Goal: Navigation & Orientation: Find specific page/section

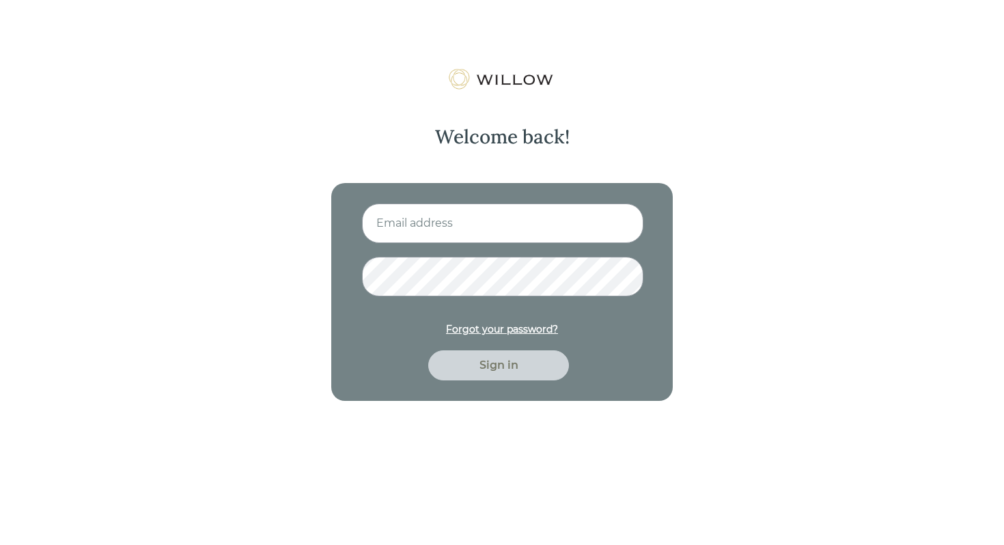
type input "[EMAIL_ADDRESS][DOMAIN_NAME]"
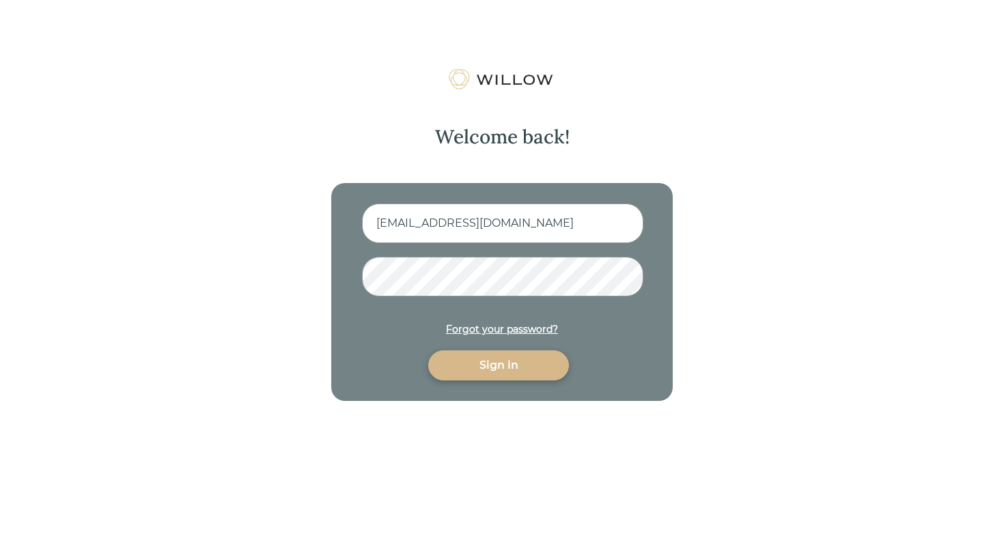
click at [490, 369] on div "Sign in" at bounding box center [498, 365] width 109 height 16
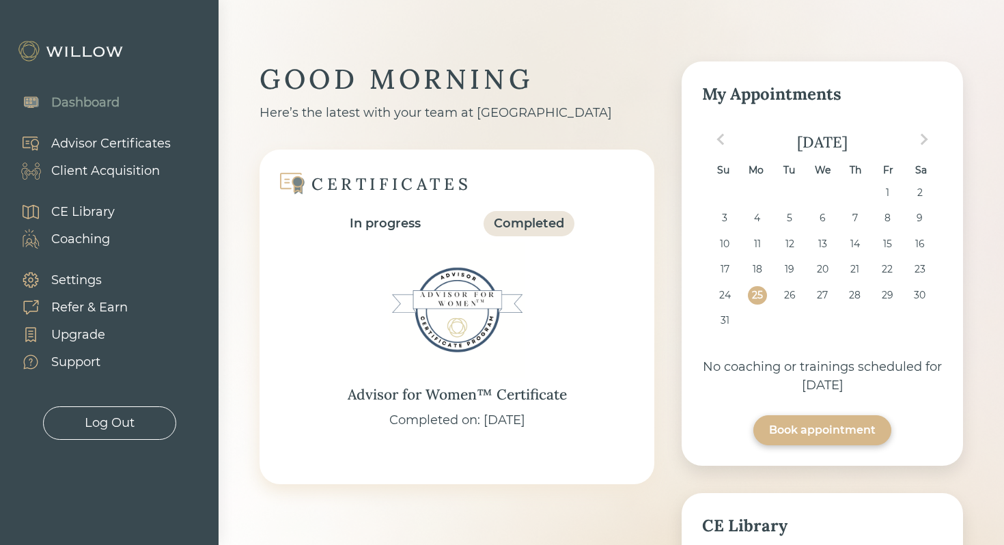
click at [124, 173] on div "Client Acquisition" at bounding box center [105, 171] width 109 height 18
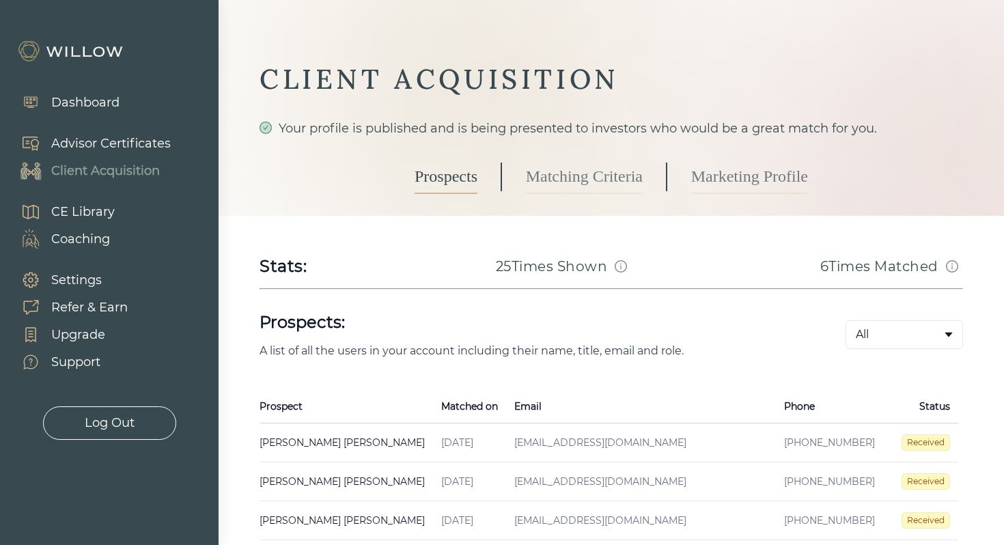
click at [98, 101] on div "Dashboard" at bounding box center [85, 103] width 68 height 18
